Goal: Task Accomplishment & Management: Manage account settings

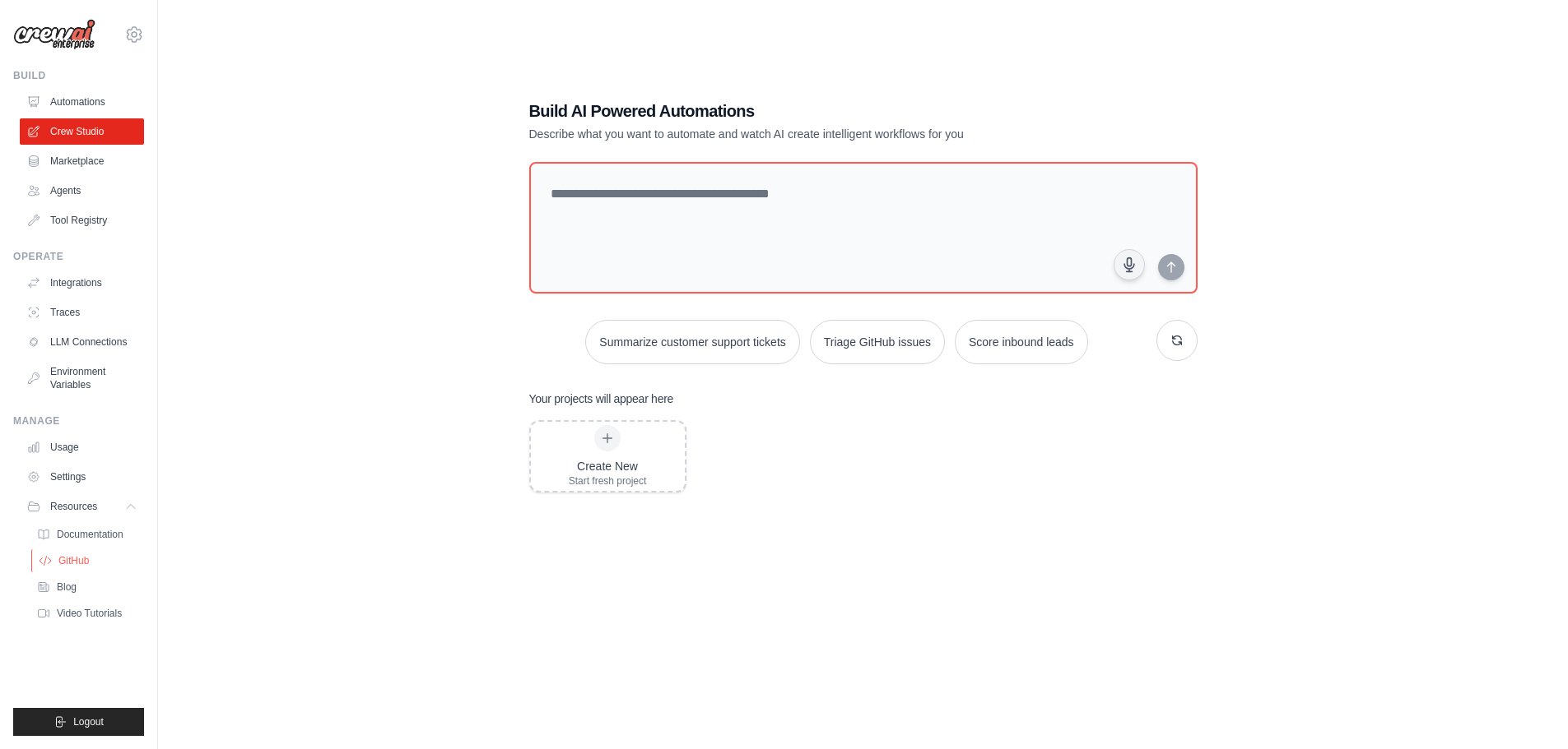
scroll to position [33, 0]
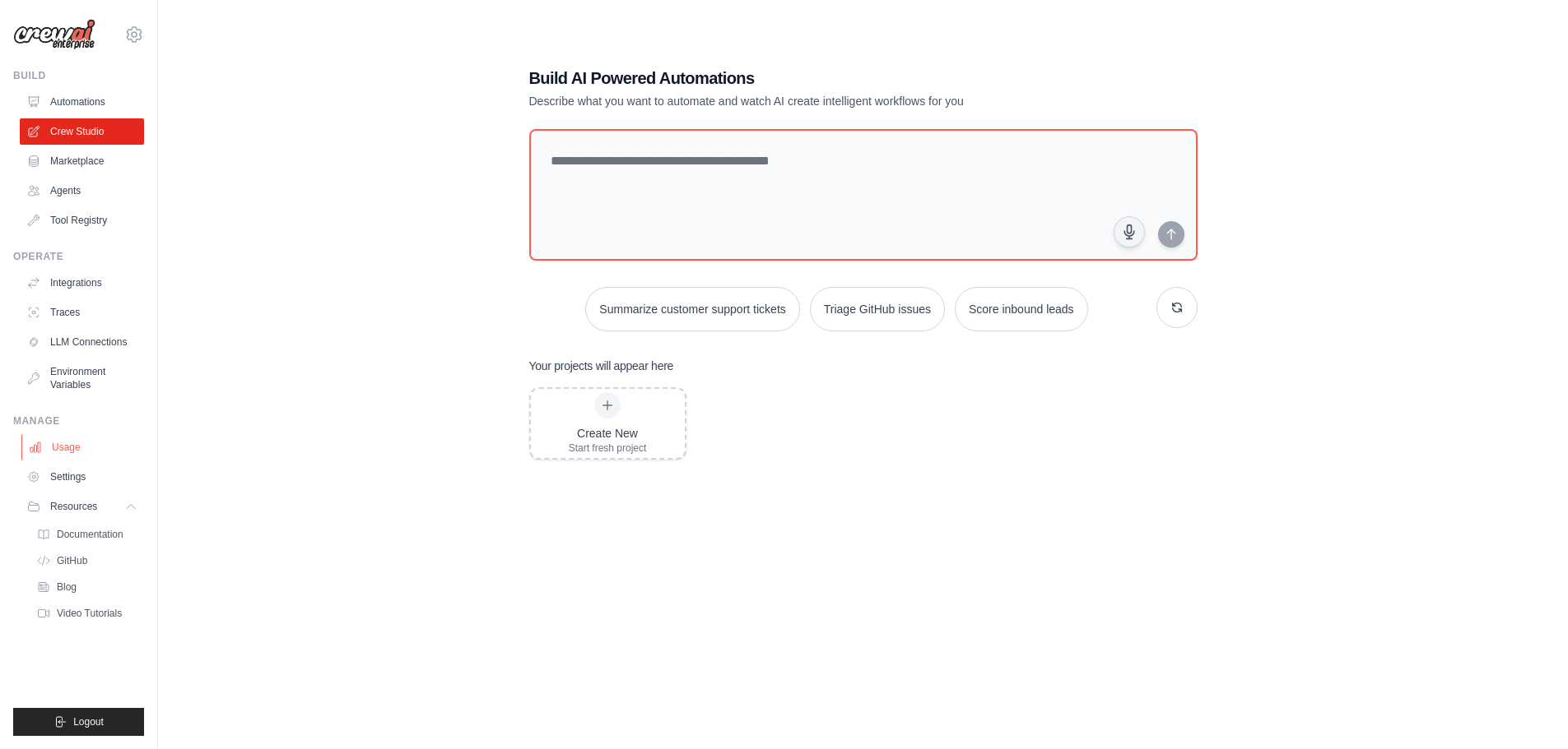
click at [79, 442] on link "Usage" at bounding box center [84, 447] width 124 height 26
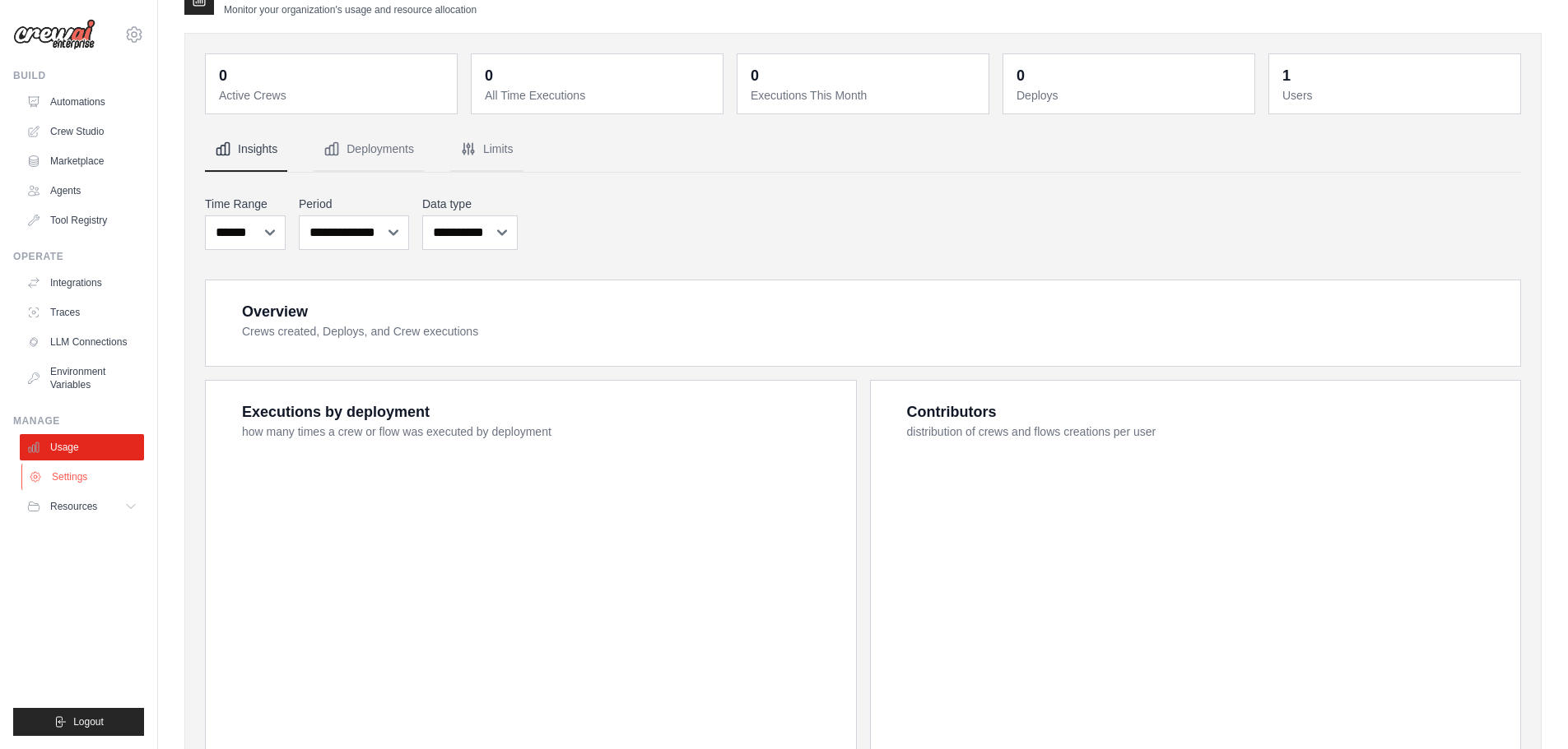
click at [81, 476] on link "Settings" at bounding box center [84, 476] width 124 height 26
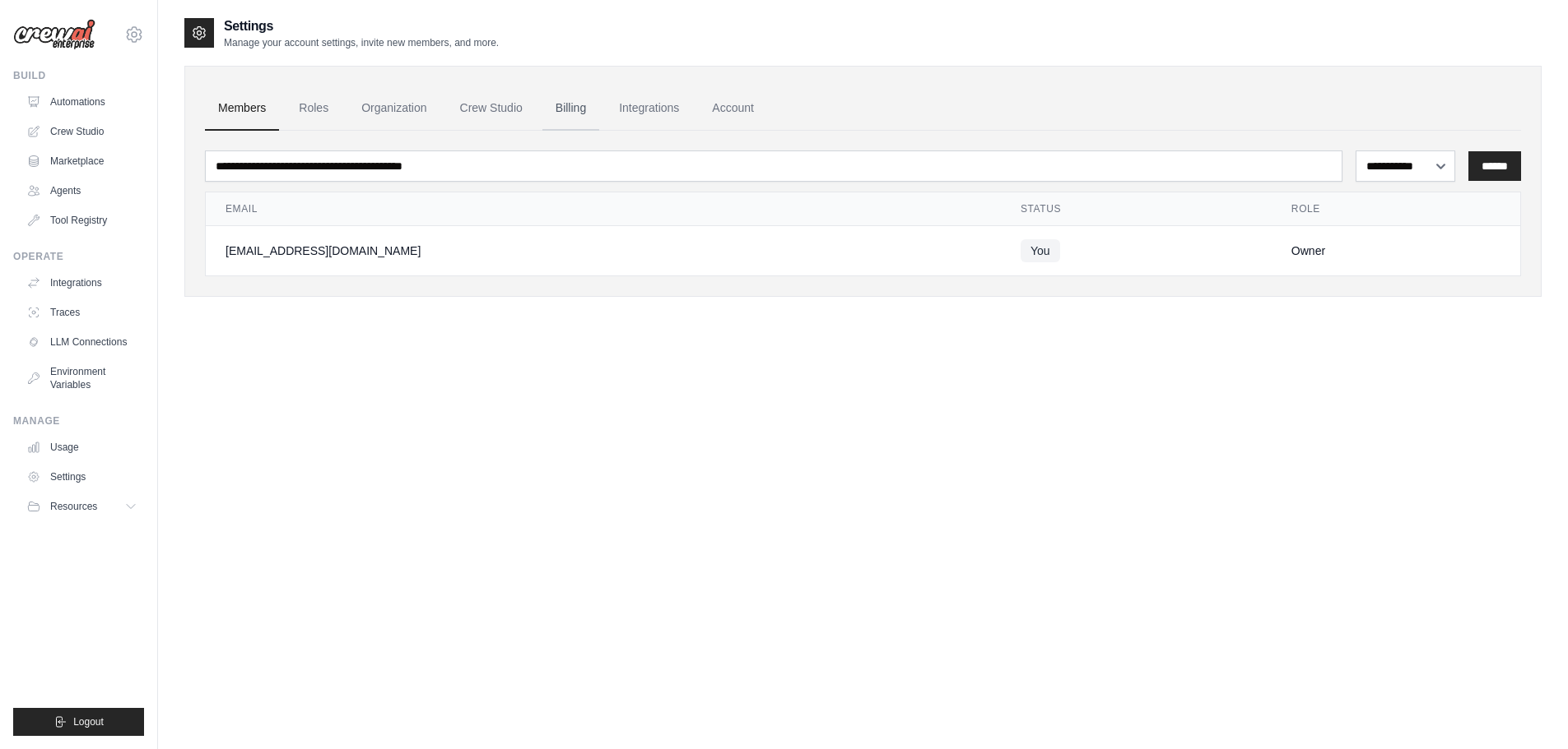
click at [543, 115] on link "Billing" at bounding box center [570, 108] width 57 height 44
